Goal: Navigation & Orientation: Find specific page/section

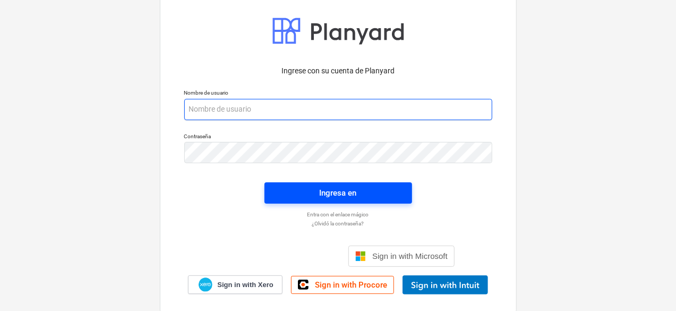
type input "[PERSON_NAME][EMAIL_ADDRESS][DOMAIN_NAME]"
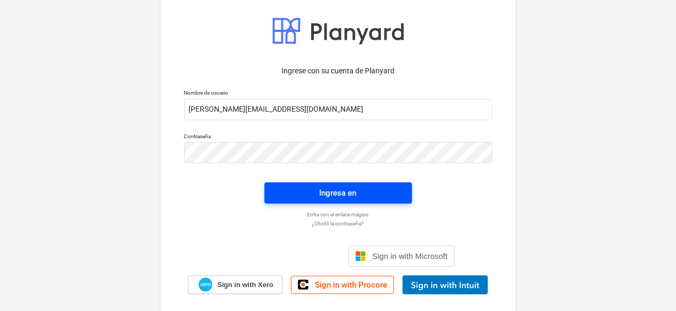
click at [378, 195] on span "Ingresa en" at bounding box center [338, 193] width 122 height 14
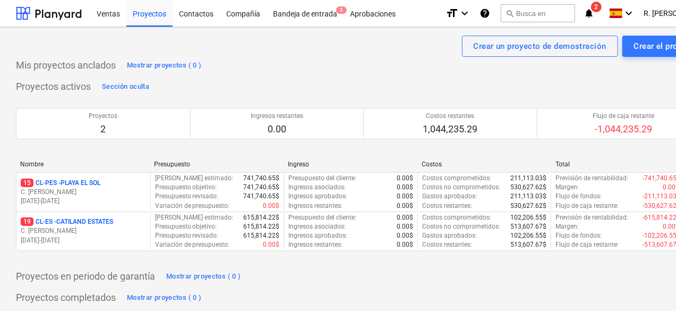
click at [112, 187] on p "C. [PERSON_NAME]" at bounding box center [83, 191] width 125 height 9
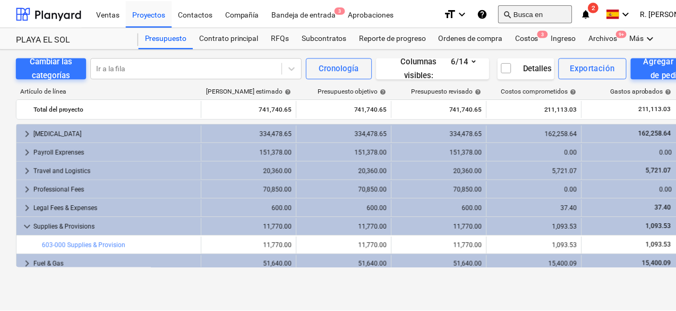
scroll to position [124, 0]
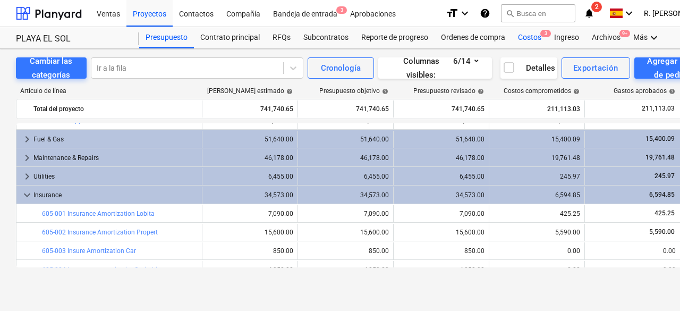
click at [529, 40] on div "Costos 3" at bounding box center [529, 37] width 36 height 21
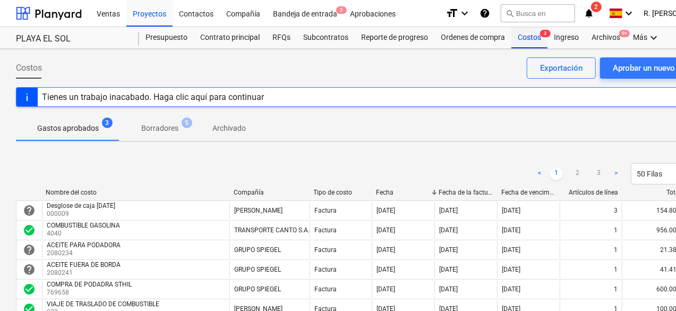
drag, startPoint x: 534, startPoint y: 41, endPoint x: 527, endPoint y: 42, distance: 7.5
click at [534, 41] on div "Costos 3" at bounding box center [529, 37] width 36 height 21
click at [148, 13] on div "Proyectos" at bounding box center [149, 12] width 46 height 27
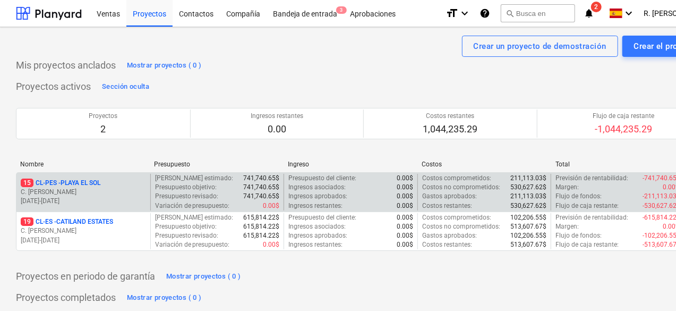
click at [64, 190] on p "C. [PERSON_NAME]" at bounding box center [83, 191] width 125 height 9
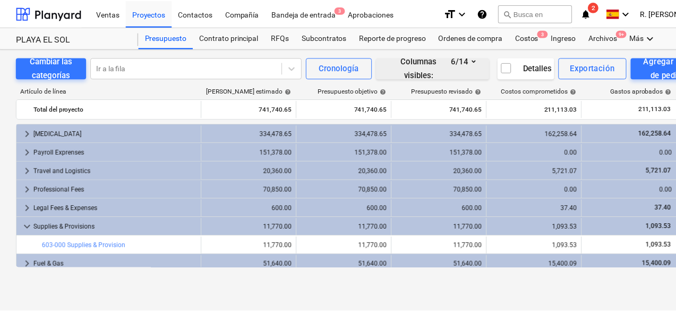
scroll to position [124, 0]
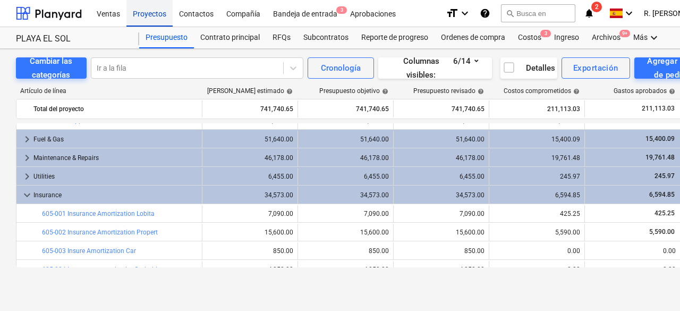
click at [155, 22] on div "Proyectos" at bounding box center [149, 12] width 46 height 27
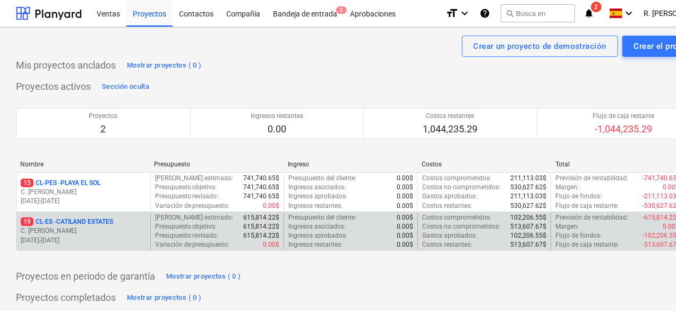
click at [90, 224] on p "19 CL-ES - CATILAND ESTATES" at bounding box center [67, 221] width 92 height 9
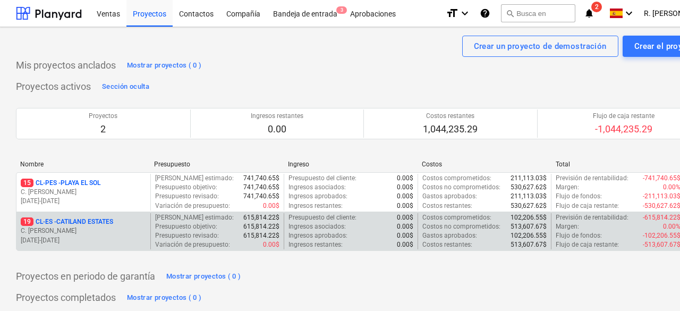
click at [90, 224] on main "Crear un proyecto de demostración Crear el proyecto Mis proyectos anclados Most…" at bounding box center [363, 181] width 726 height 309
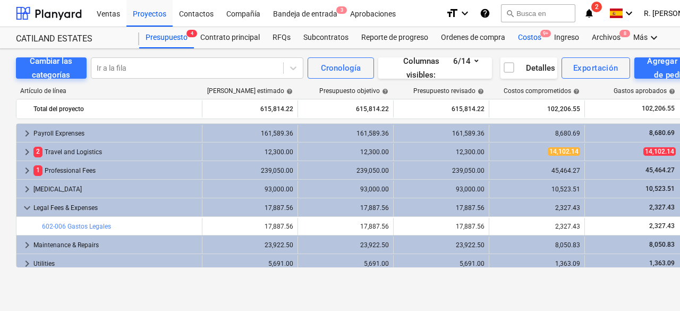
click at [522, 35] on div "Costos 9+" at bounding box center [529, 37] width 36 height 21
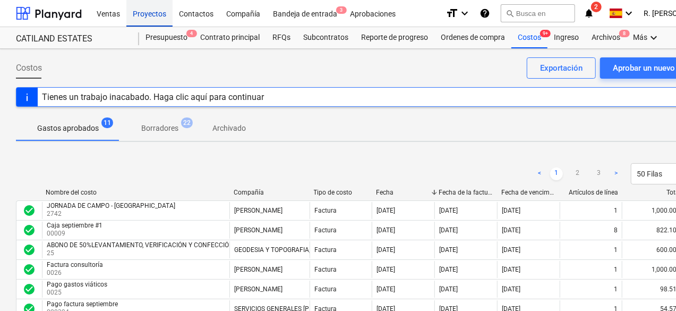
click at [154, 14] on div "Proyectos" at bounding box center [149, 12] width 46 height 27
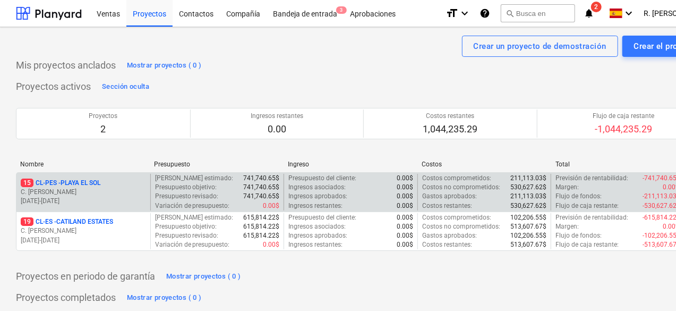
click at [86, 194] on p "C. [PERSON_NAME]" at bounding box center [83, 191] width 125 height 9
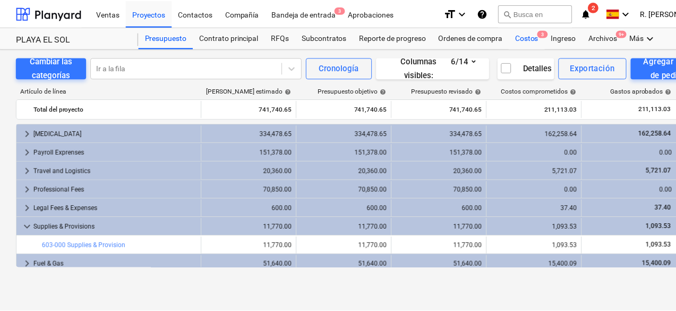
scroll to position [124, 0]
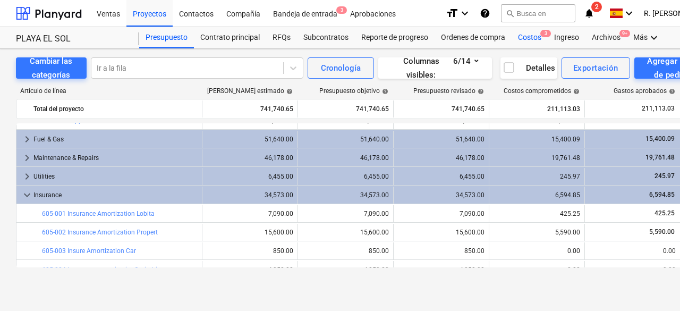
click at [519, 36] on div "Costos 3" at bounding box center [529, 37] width 36 height 21
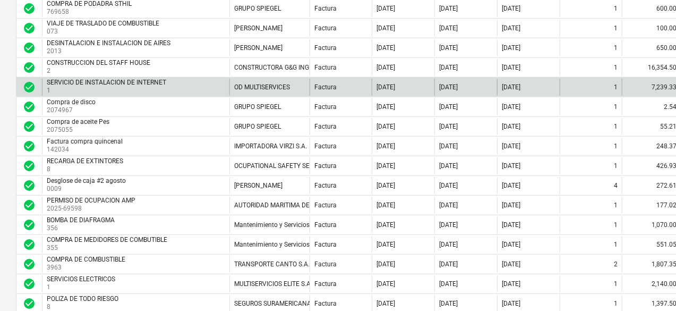
scroll to position [334, 0]
